Goal: Information Seeking & Learning: Learn about a topic

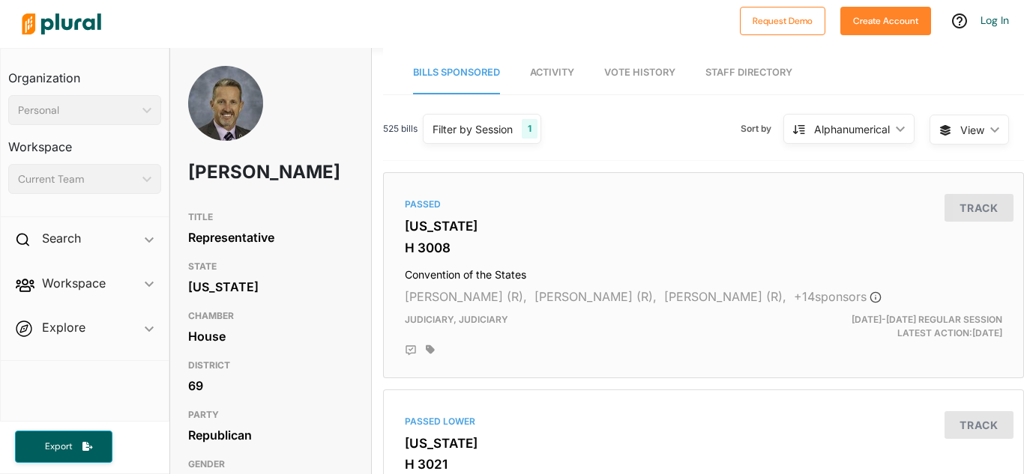
scroll to position [0, 11]
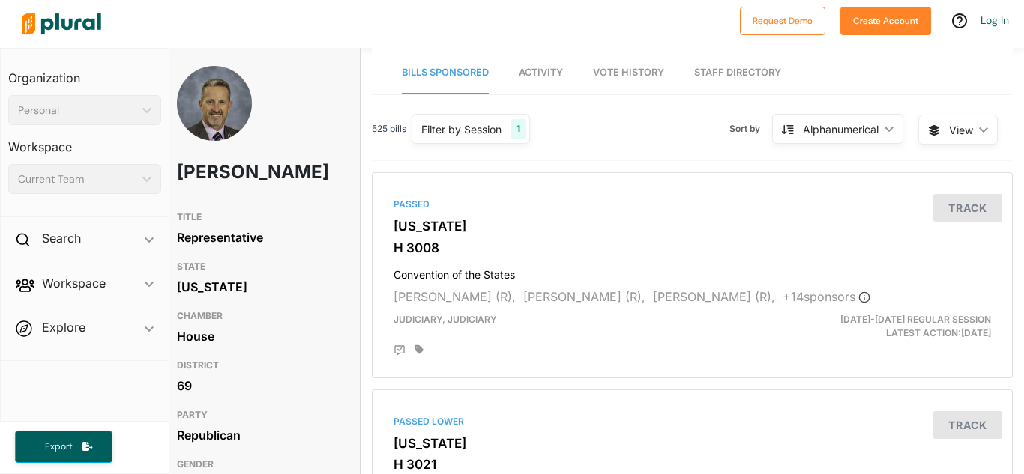
click at [543, 88] on link "Activity" at bounding box center [541, 73] width 44 height 43
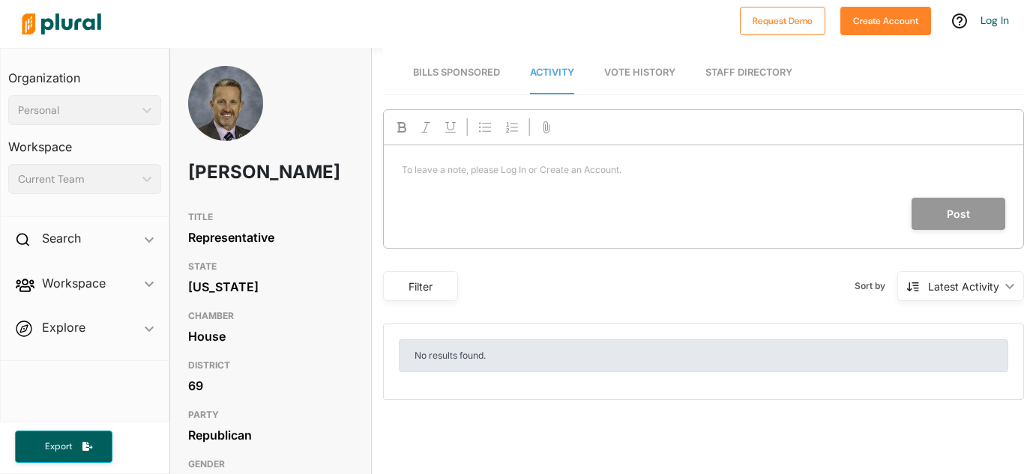
click at [447, 62] on link "Bills Sponsored" at bounding box center [456, 73] width 87 height 43
click at [447, 64] on link "Bills Sponsored" at bounding box center [456, 73] width 87 height 43
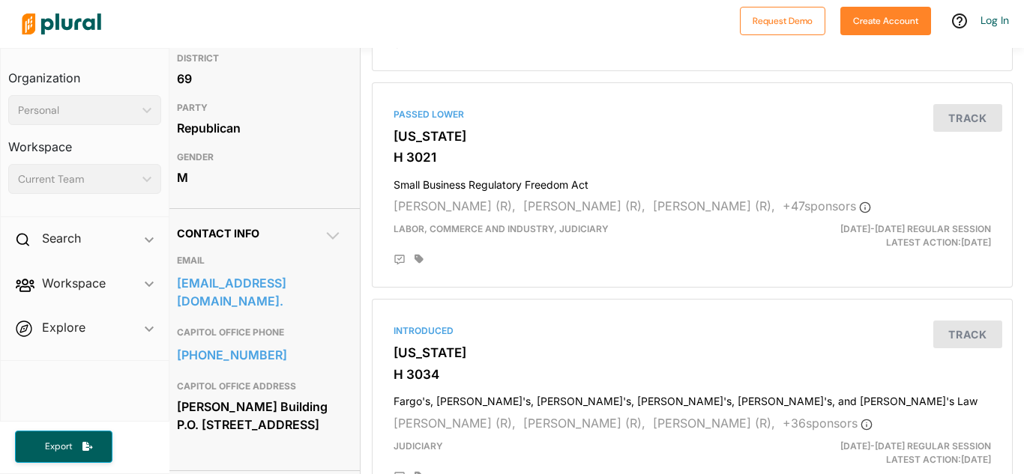
scroll to position [0, 11]
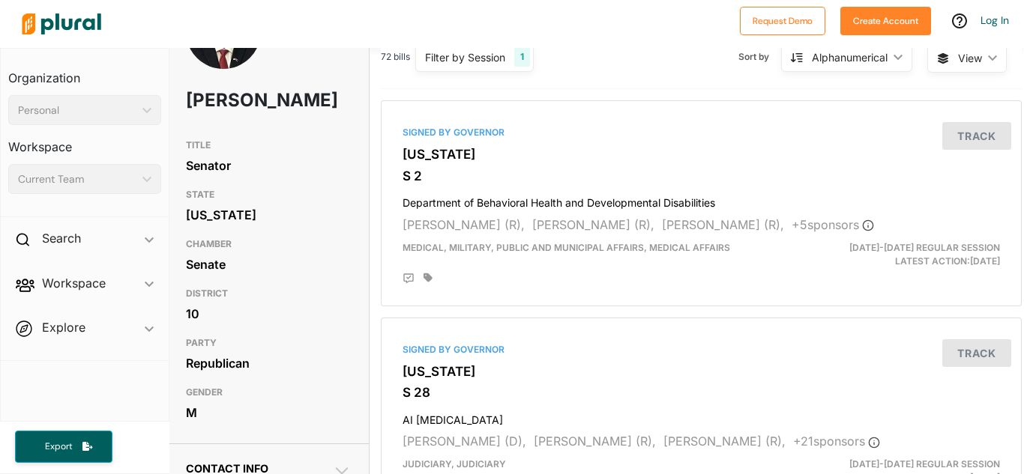
scroll to position [73, 2]
